Goal: Obtain resource: Download file/media

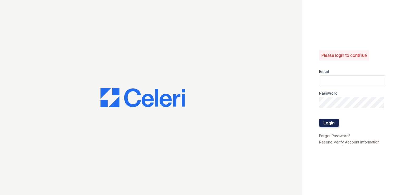
type input "[DOMAIN_NAME][EMAIL_ADDRESS][DOMAIN_NAME]"
click at [328, 123] on button "Login" at bounding box center [329, 123] width 20 height 8
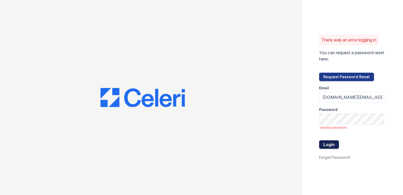
click at [334, 144] on button "Login" at bounding box center [329, 144] width 20 height 8
click at [358, 96] on input "[DOMAIN_NAME][EMAIL_ADDRESS][DOMAIN_NAME]" at bounding box center [352, 97] width 67 height 11
click at [295, 121] on div "There was an error logging in You can request a password reset here: Request Pa…" at bounding box center [201, 97] width 403 height 195
click at [310, 147] on div "There was an error logging in You can request a password reset here: Request Pa…" at bounding box center [353, 97] width 101 height 195
click at [326, 143] on button "Login" at bounding box center [329, 144] width 20 height 8
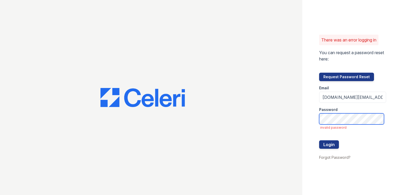
click at [248, 123] on div "There was an error logging in You can request a password reset here: Request Pa…" at bounding box center [201, 97] width 403 height 195
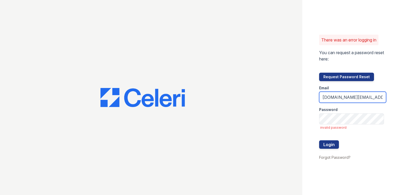
click at [357, 97] on input "[DOMAIN_NAME][EMAIL_ADDRESS][DOMAIN_NAME]" at bounding box center [352, 97] width 67 height 11
click at [327, 146] on button "Login" at bounding box center [329, 144] width 20 height 8
click at [308, 126] on div "There was an error logging in You can request a password reset here: Request Pa…" at bounding box center [353, 97] width 101 height 195
click at [332, 144] on button "Login" at bounding box center [329, 144] width 20 height 8
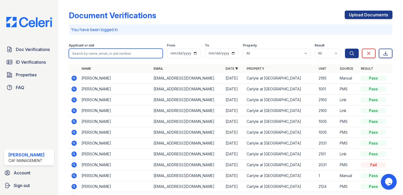
click at [101, 53] on input "search" at bounding box center [116, 54] width 94 height 10
drag, startPoint x: 188, startPoint y: 9, endPoint x: 187, endPoint y: 13, distance: 4.0
click at [188, 9] on div "Document Verifications Upload Documents You have been logged in Filter Applican…" at bounding box center [231, 108] width 324 height 212
click at [74, 77] on icon at bounding box center [73, 77] width 1 height 1
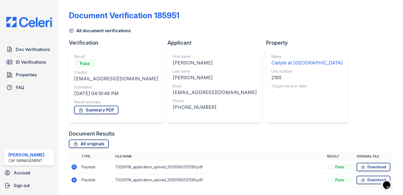
scroll to position [15, 0]
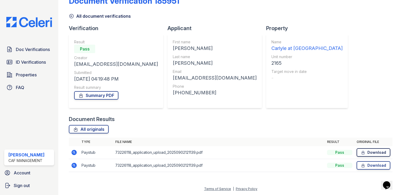
click at [367, 152] on link "Download" at bounding box center [374, 152] width 34 height 8
click at [367, 164] on link "Download" at bounding box center [374, 165] width 34 height 8
click at [370, 165] on link "Download" at bounding box center [374, 165] width 34 height 8
